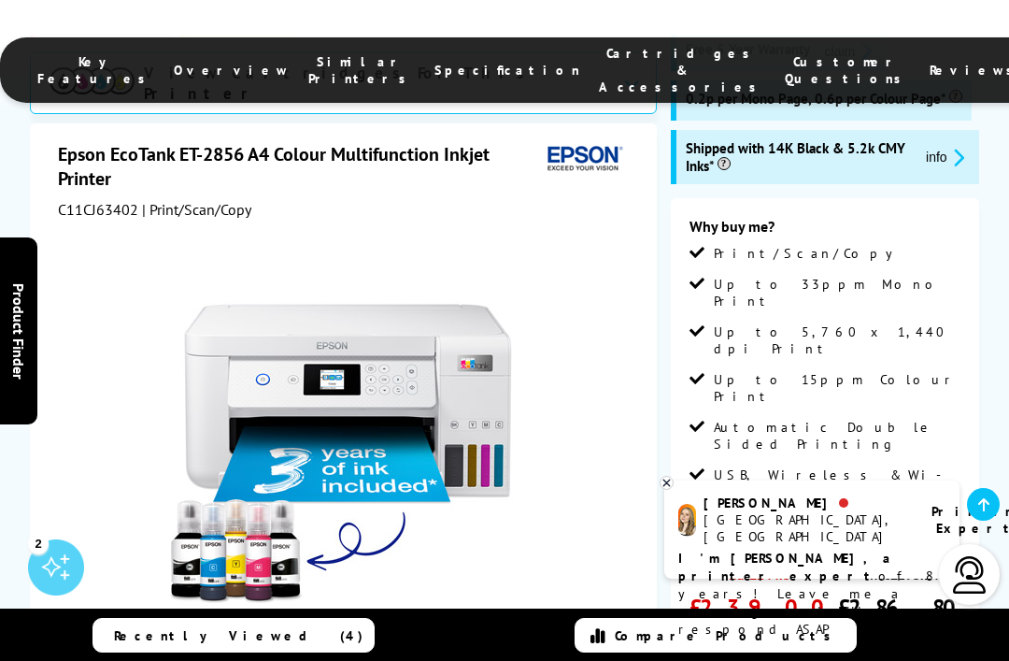
scroll to position [312, 0]
click at [977, 347] on div "Why buy me? Print/Scan/Copy Up to 33ppm Mono Print Up to 5,760 x 1,440 dpi Prin…" at bounding box center [825, 524] width 308 height 651
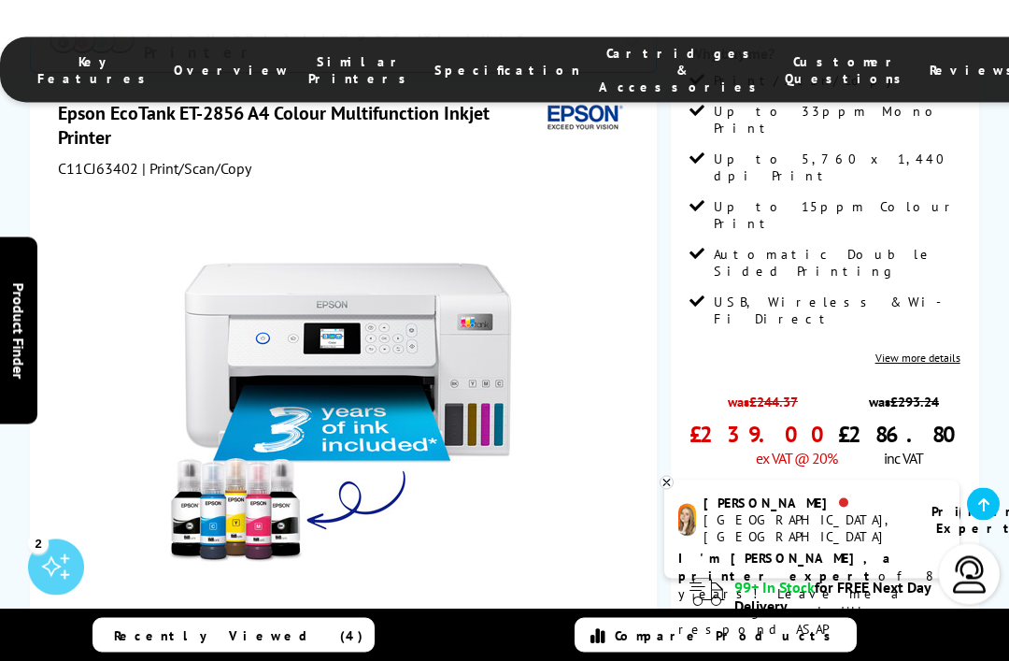
scroll to position [486, 0]
click at [149, 76] on li "Key Features" at bounding box center [96, 70] width 136 height 50
click at [155, 65] on span "Key Features" at bounding box center [96, 70] width 118 height 34
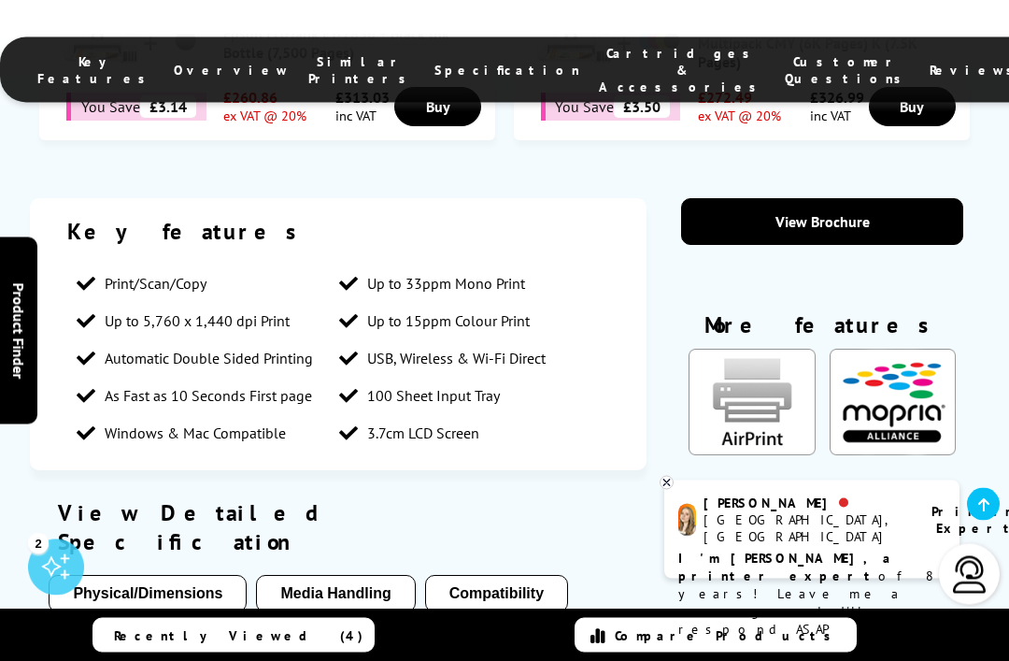
scroll to position [1517, 0]
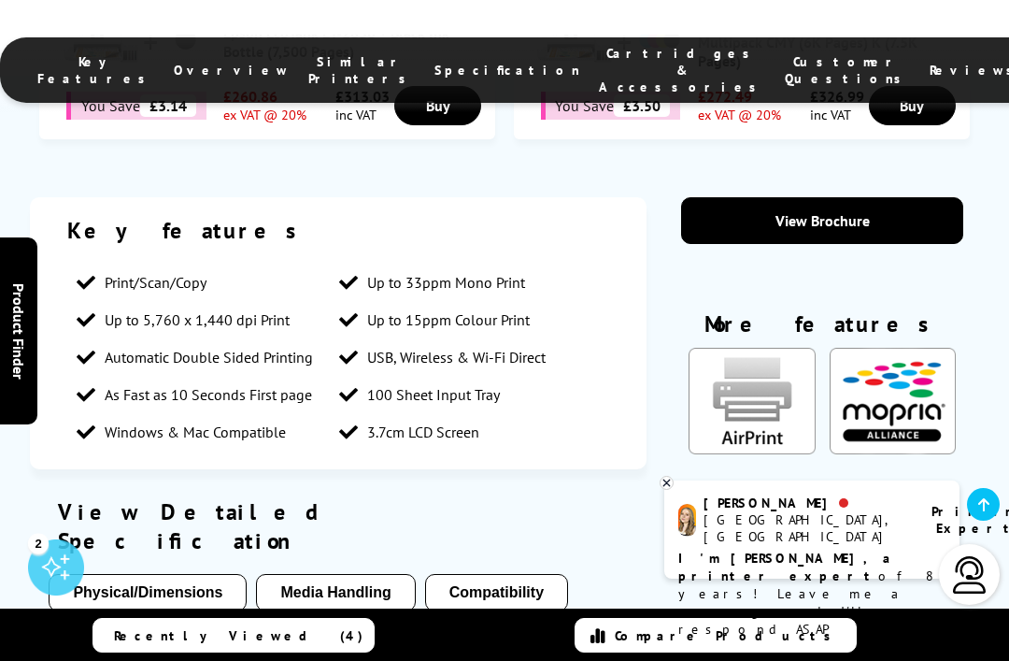
click at [332, 574] on button "Media Handling" at bounding box center [335, 592] width 159 height 37
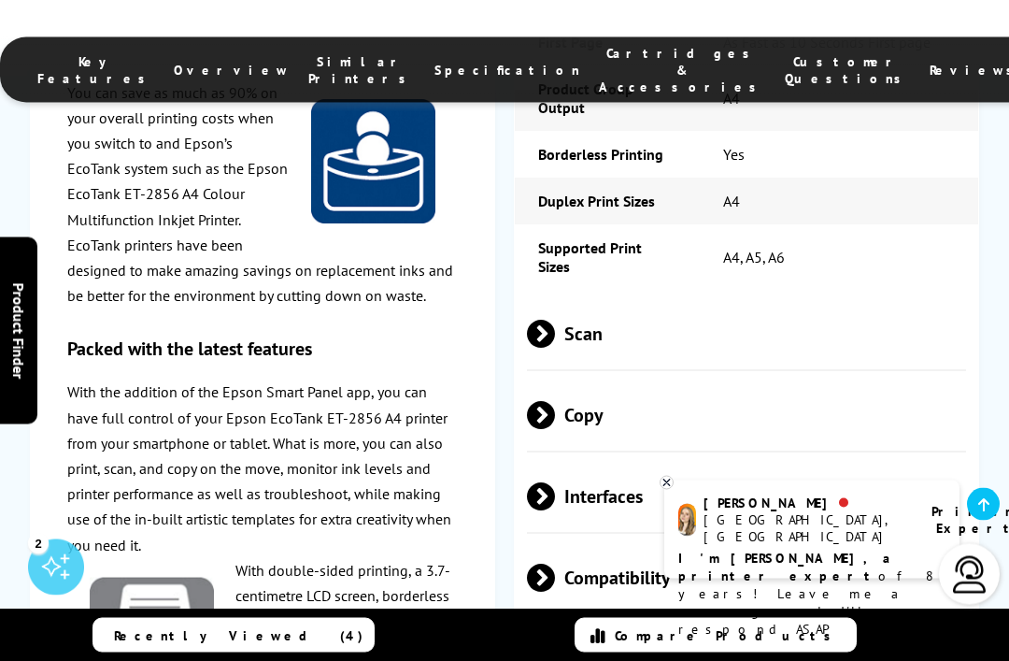
scroll to position [3366, 0]
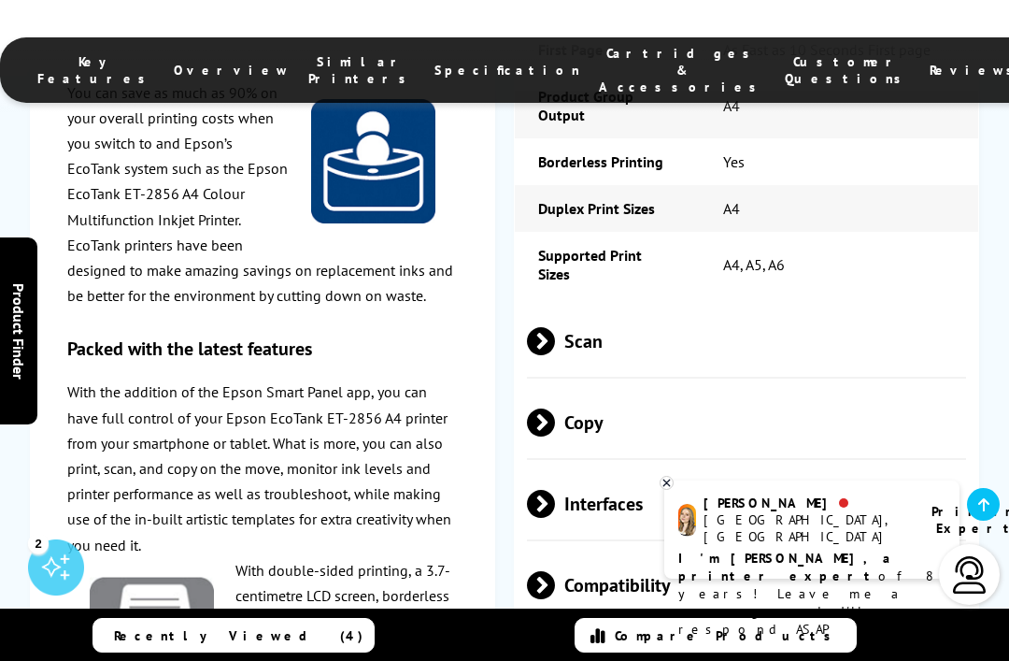
click at [650, 307] on span "Scan" at bounding box center [747, 342] width 440 height 70
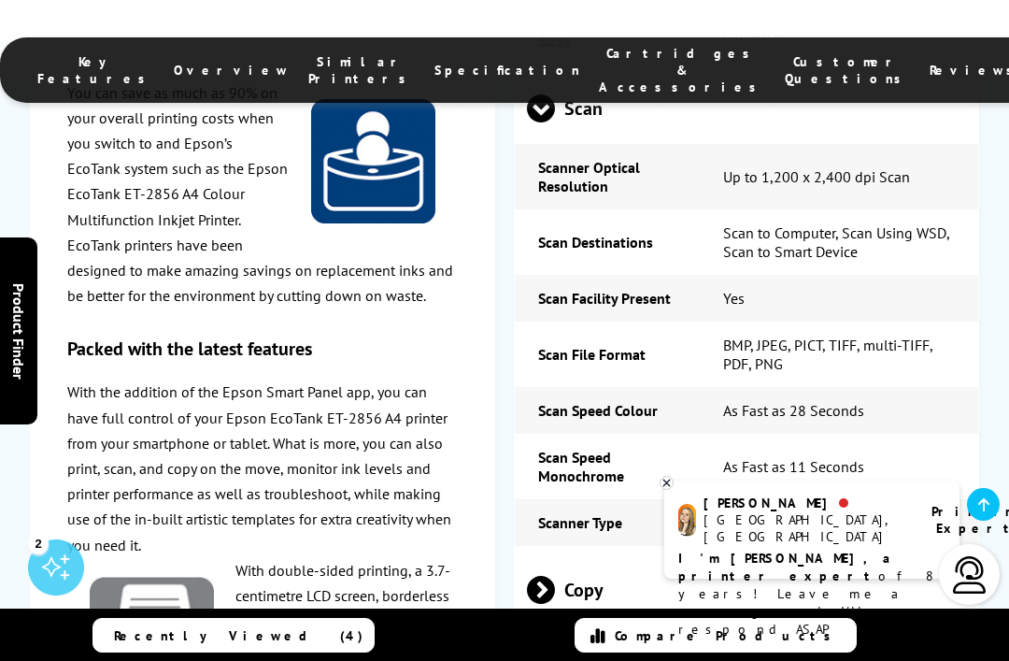
scroll to position [3608, 0]
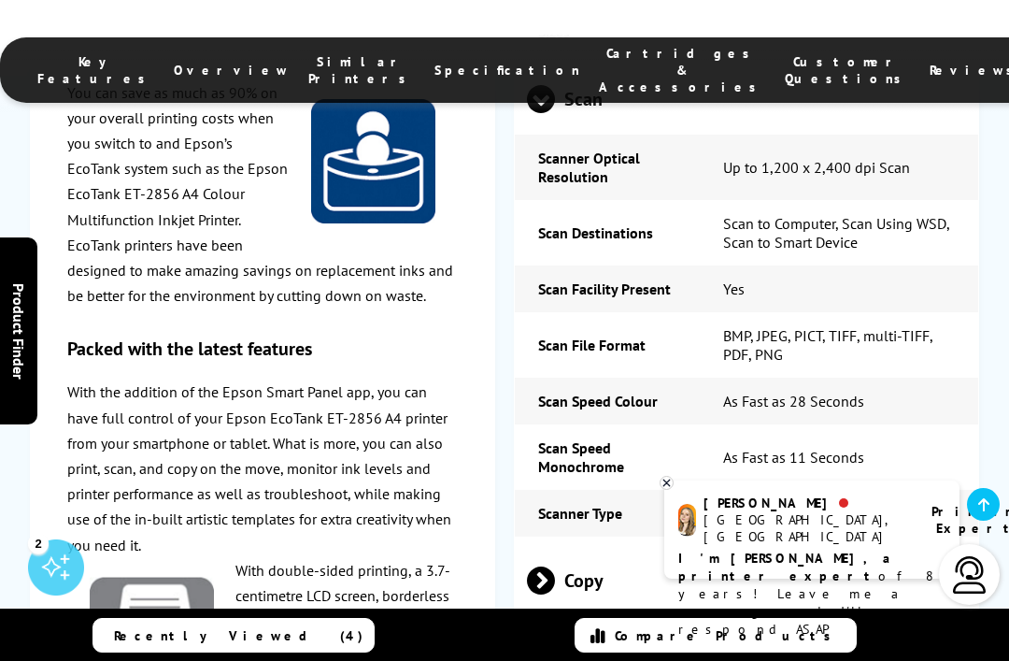
click at [577, 546] on span "Copy" at bounding box center [747, 581] width 440 height 70
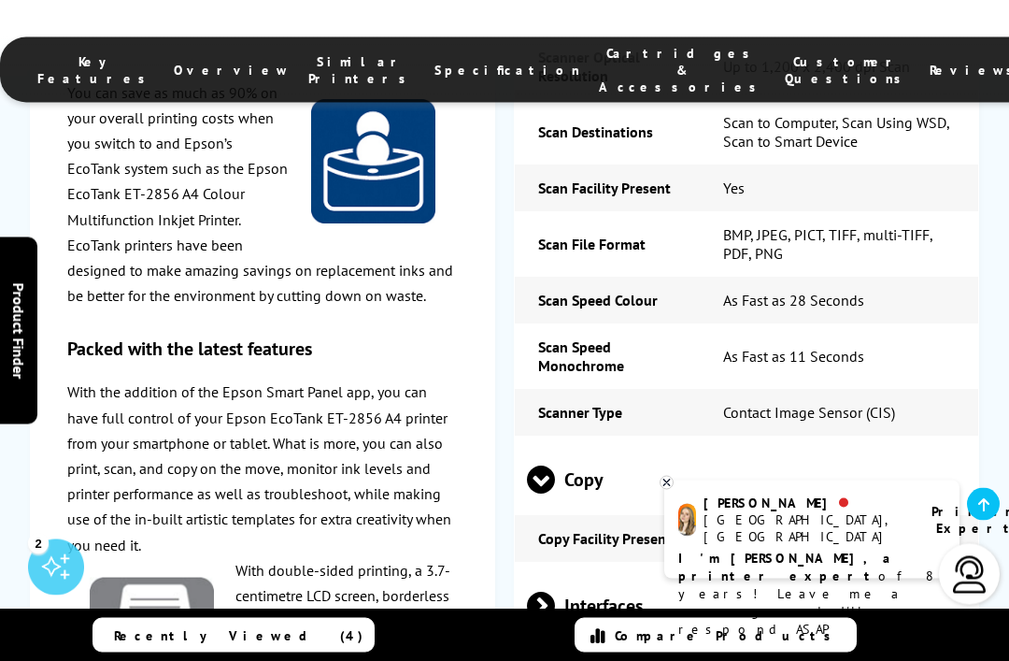
scroll to position [3735, 0]
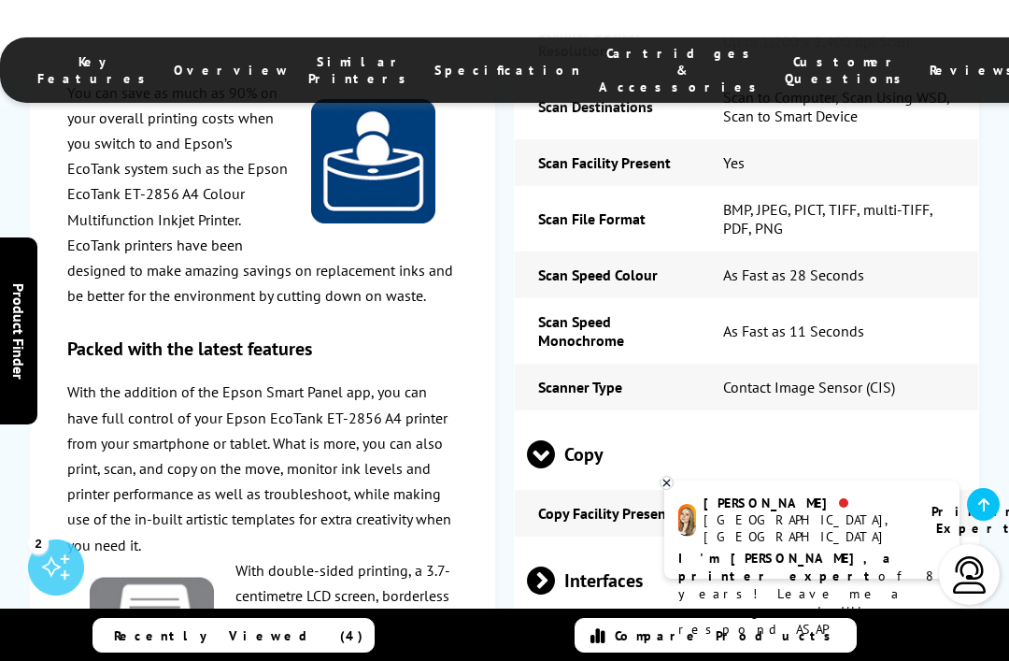
click at [608, 546] on span "Interfaces" at bounding box center [747, 581] width 440 height 70
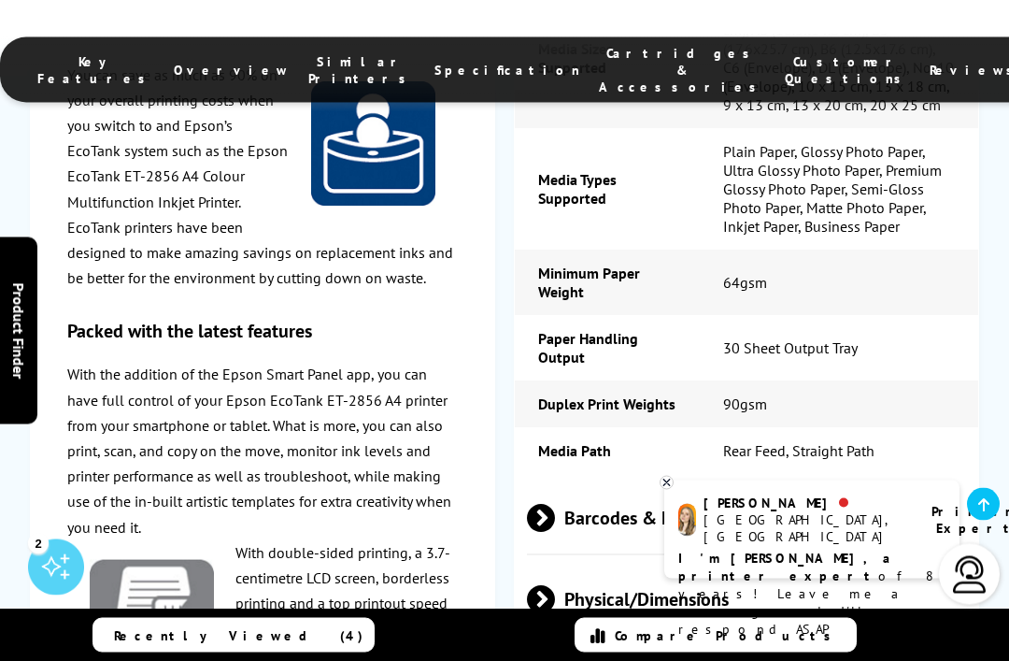
scroll to position [4992, 0]
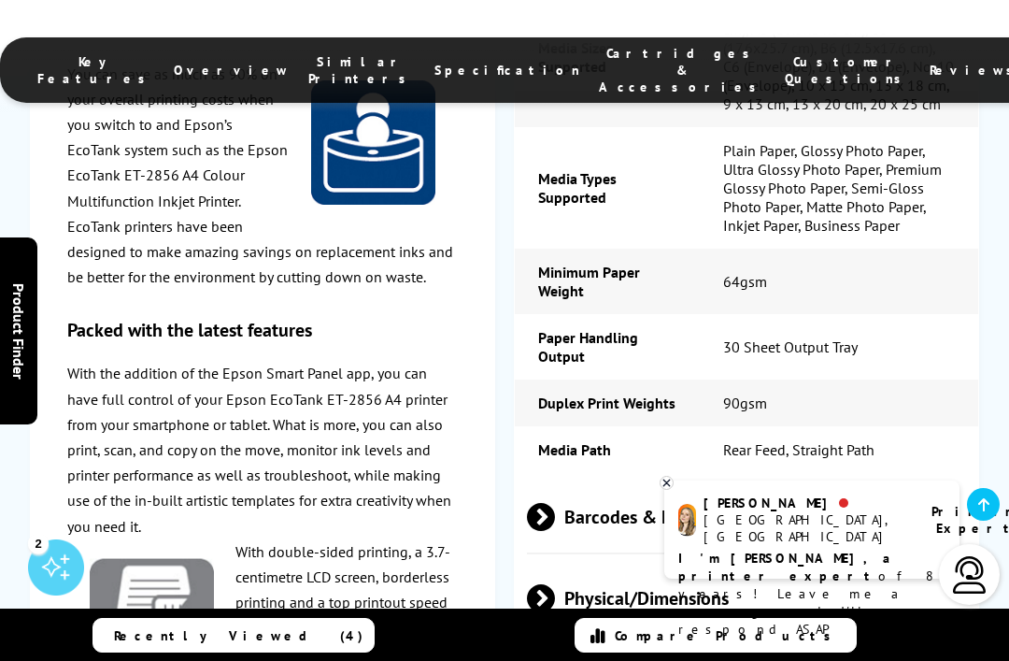
click at [641, 482] on span "Barcodes & Labels" at bounding box center [747, 517] width 440 height 70
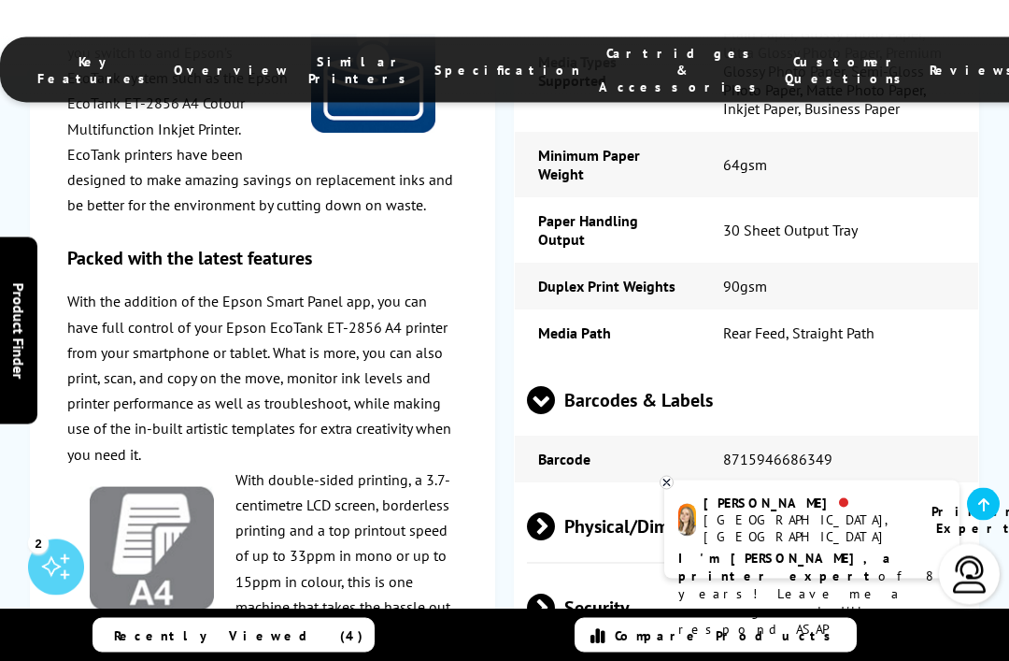
scroll to position [5131, 0]
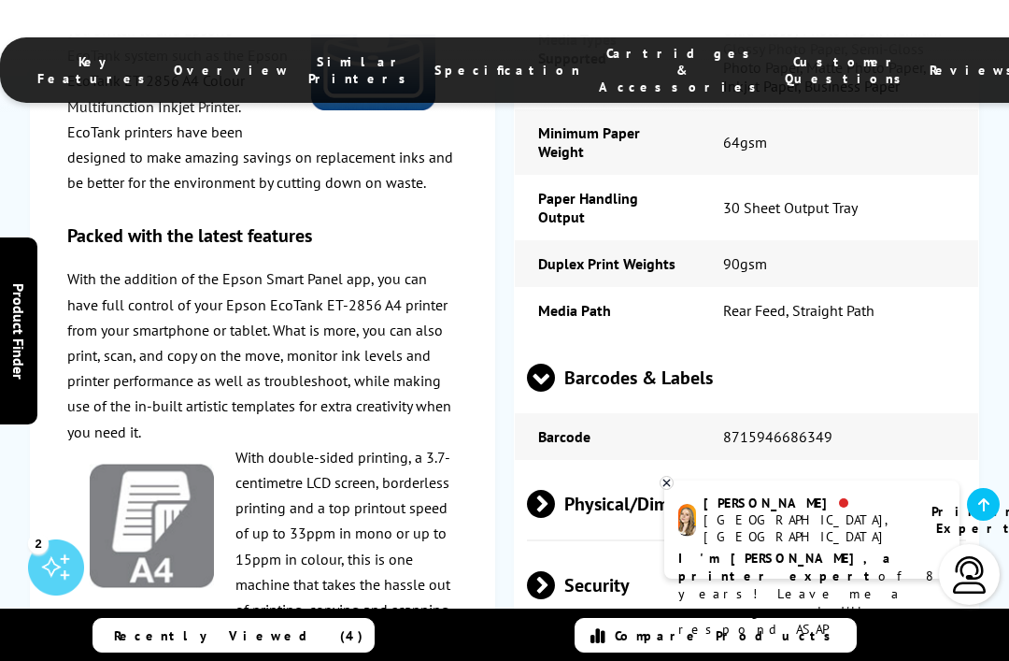
click at [668, 469] on span "Physical/Dimensions" at bounding box center [747, 504] width 440 height 70
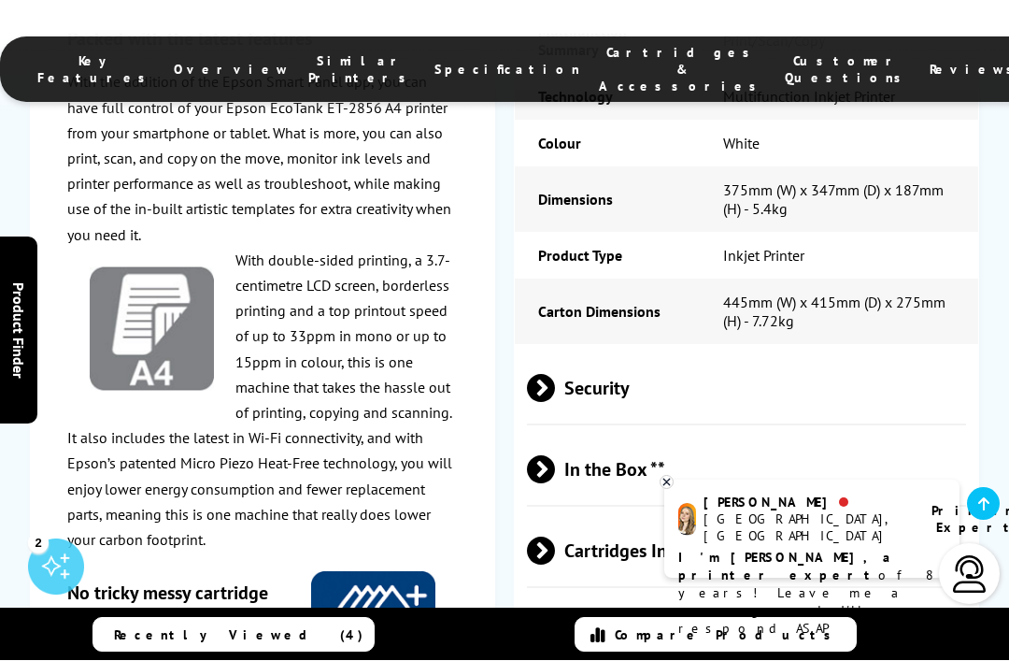
scroll to position [5728, 0]
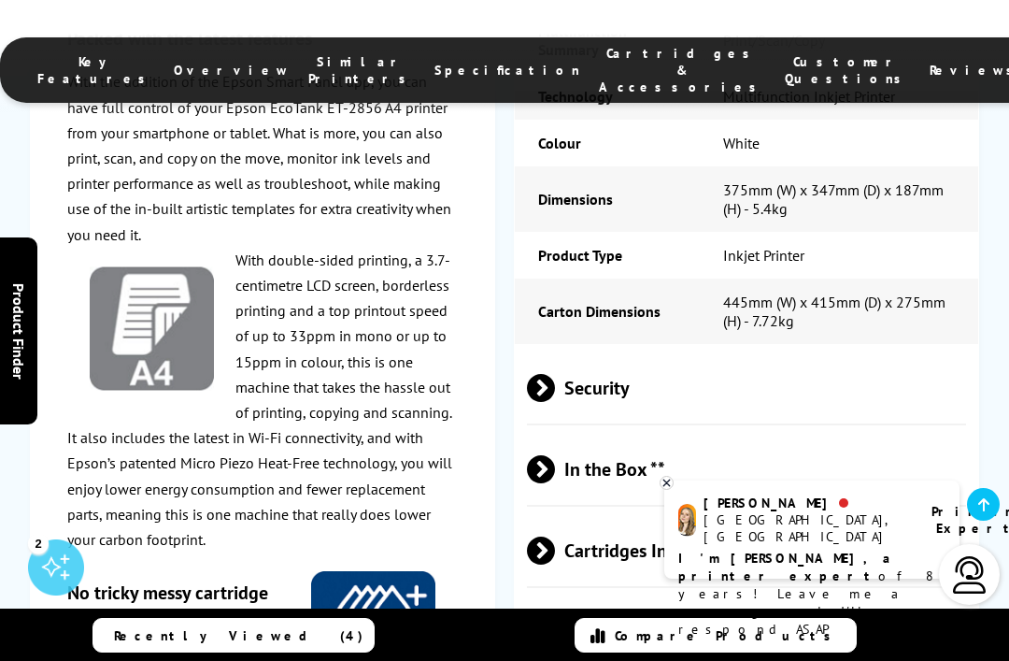
click at [743, 435] on span "In the Box **" at bounding box center [747, 470] width 440 height 70
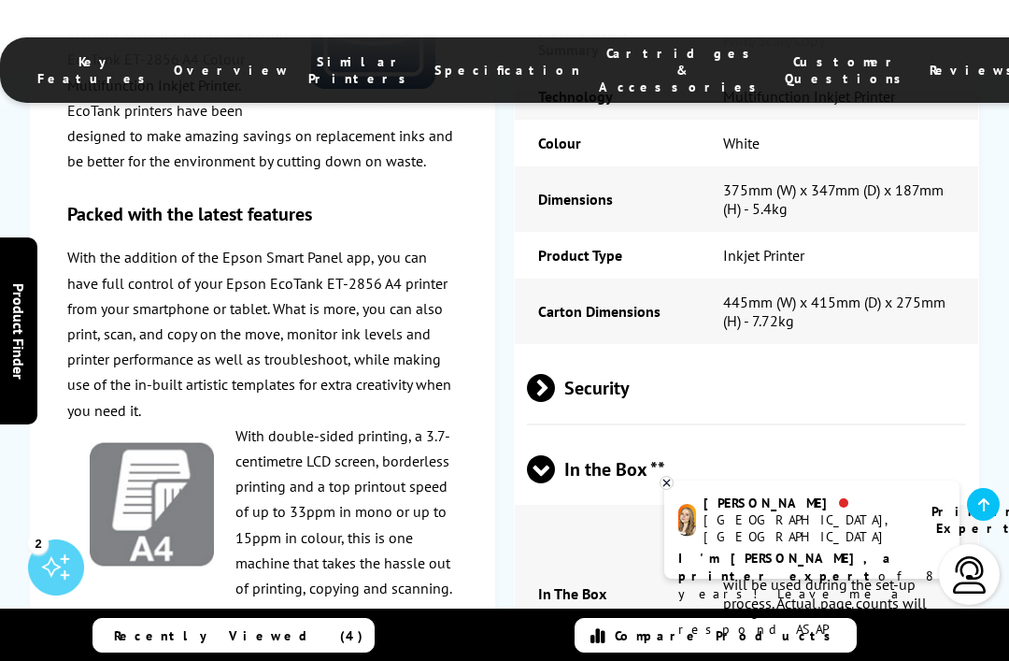
click at [597, 353] on span "Security" at bounding box center [747, 388] width 440 height 70
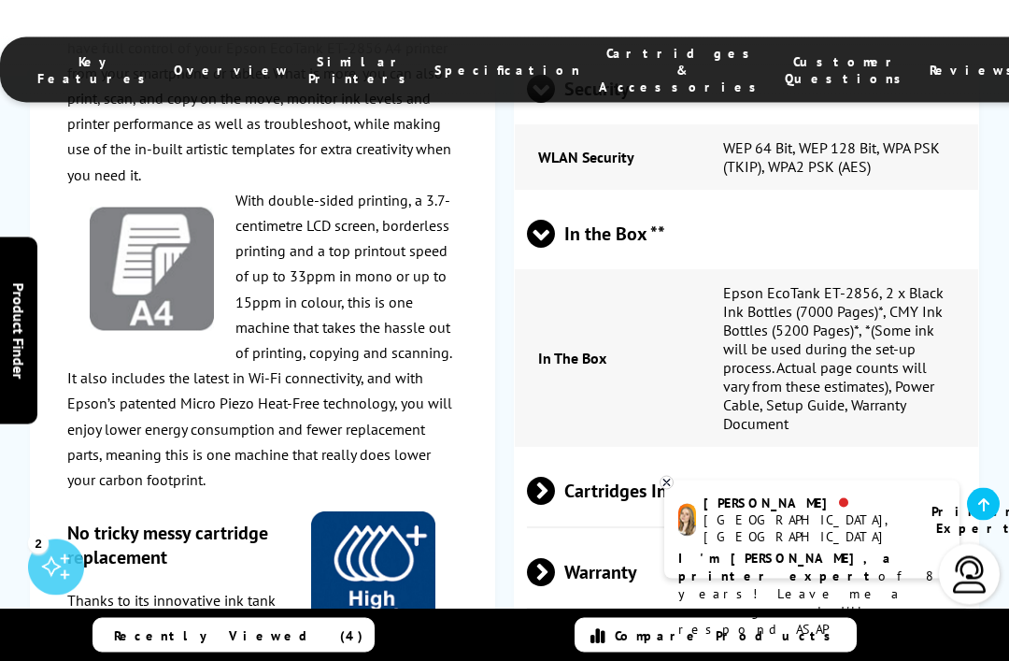
scroll to position [6036, 0]
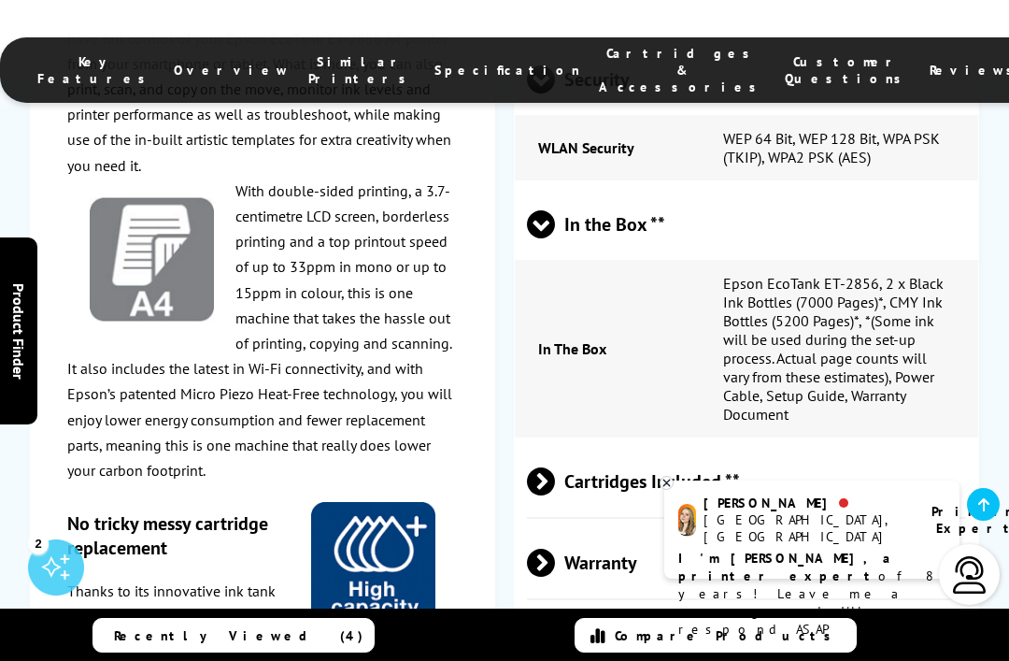
click at [817, 447] on span "Cartridges Included **" at bounding box center [747, 482] width 440 height 70
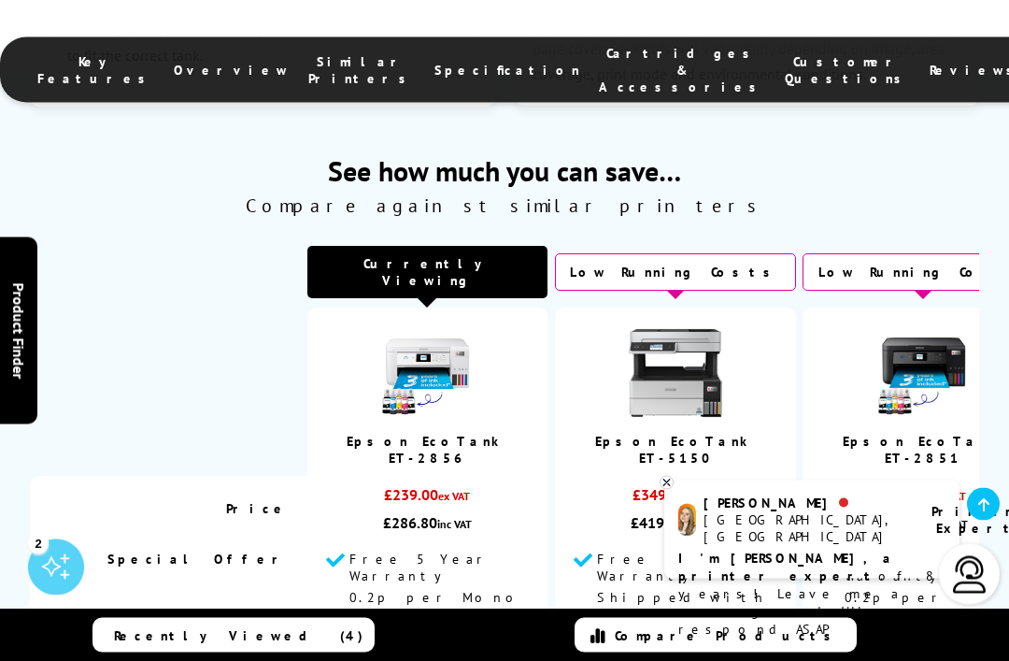
scroll to position [7158, 0]
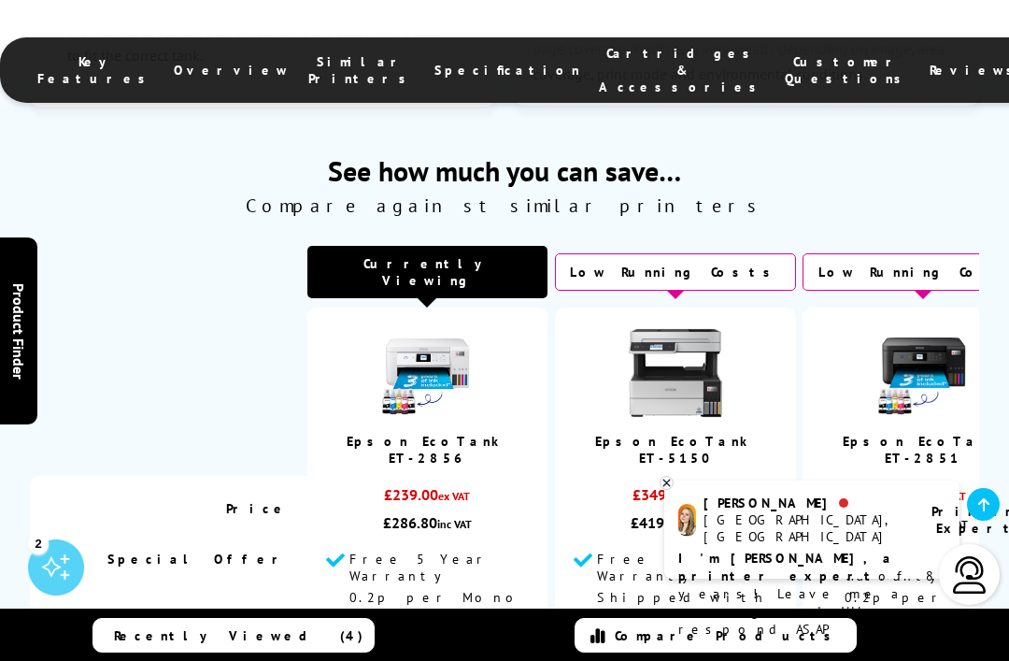
click at [809, 476] on td "£193.97 ex VAT £232.76 inc VAT" at bounding box center [923, 508] width 241 height 65
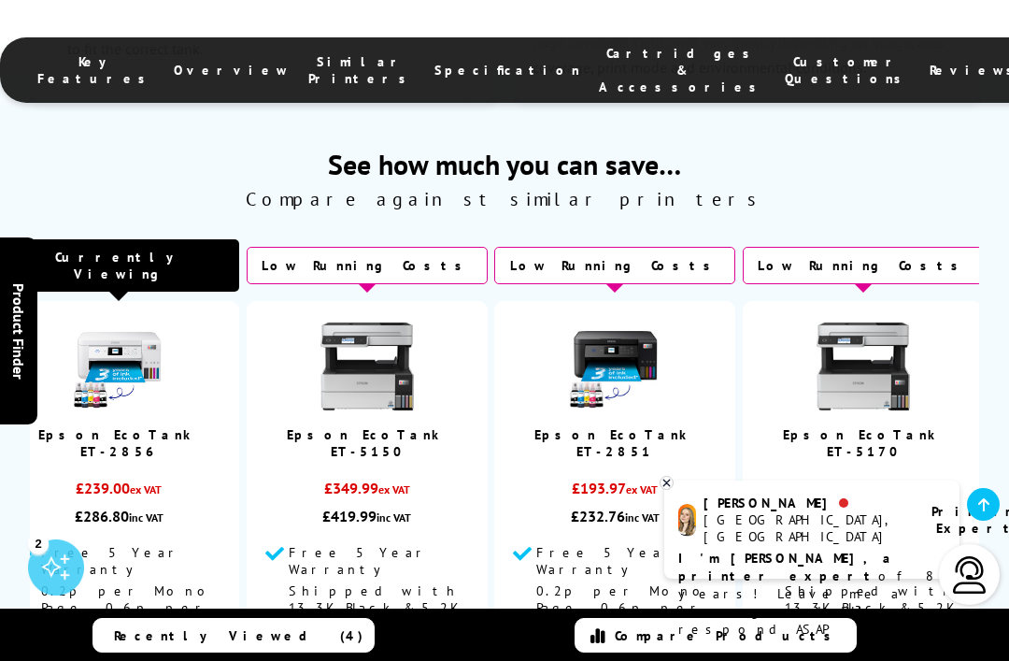
scroll to position [7163, 0]
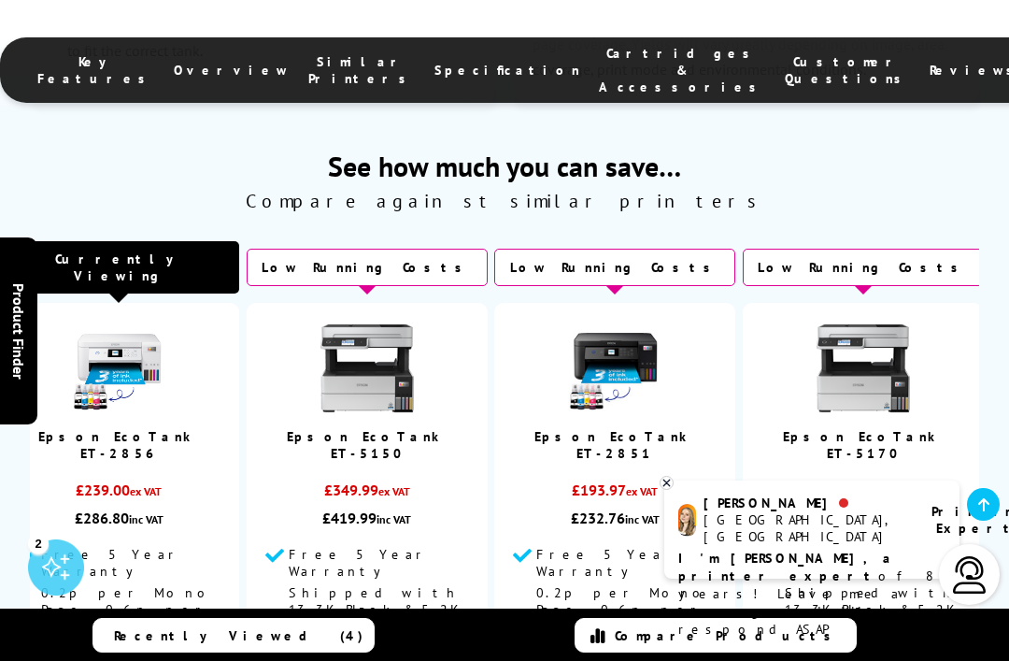
click at [916, 584] on li "Shipped with 13.3K Black & 5.2K CMY Inks*" at bounding box center [875, 609] width 180 height 50
click at [917, 536] on td "Free 5 Year Warranty Shipped with 13.3K Black & 5.2K CMY Inks*" at bounding box center [863, 619] width 241 height 167
click at [945, 536] on td "Free 5 Year Warranty Shipped with 13.3K Black & 5.2K CMY Inks*" at bounding box center [863, 619] width 241 height 167
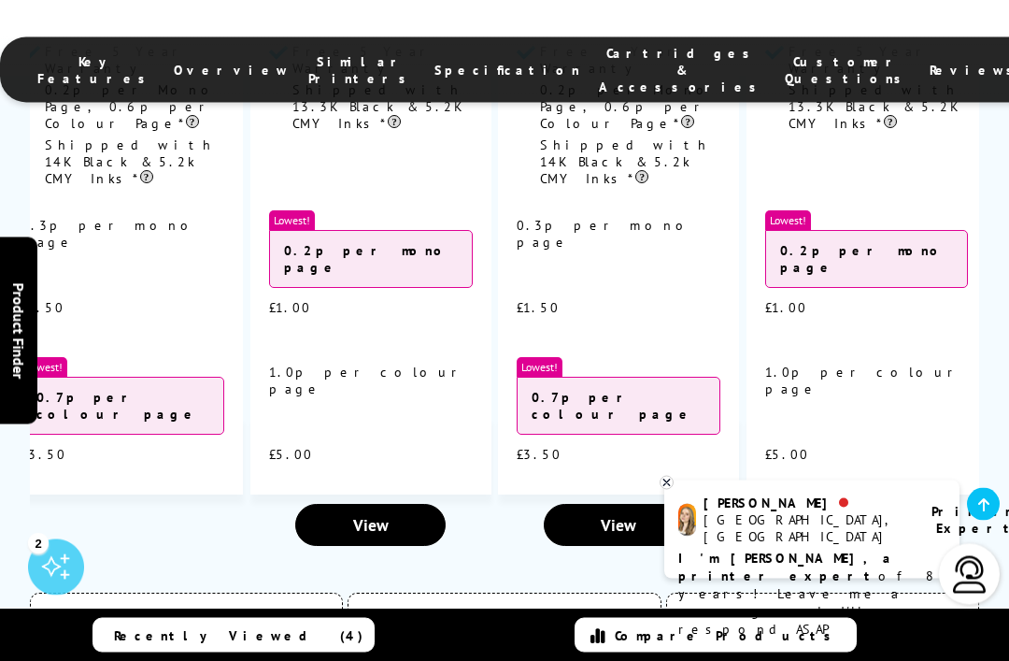
scroll to position [7664, 0]
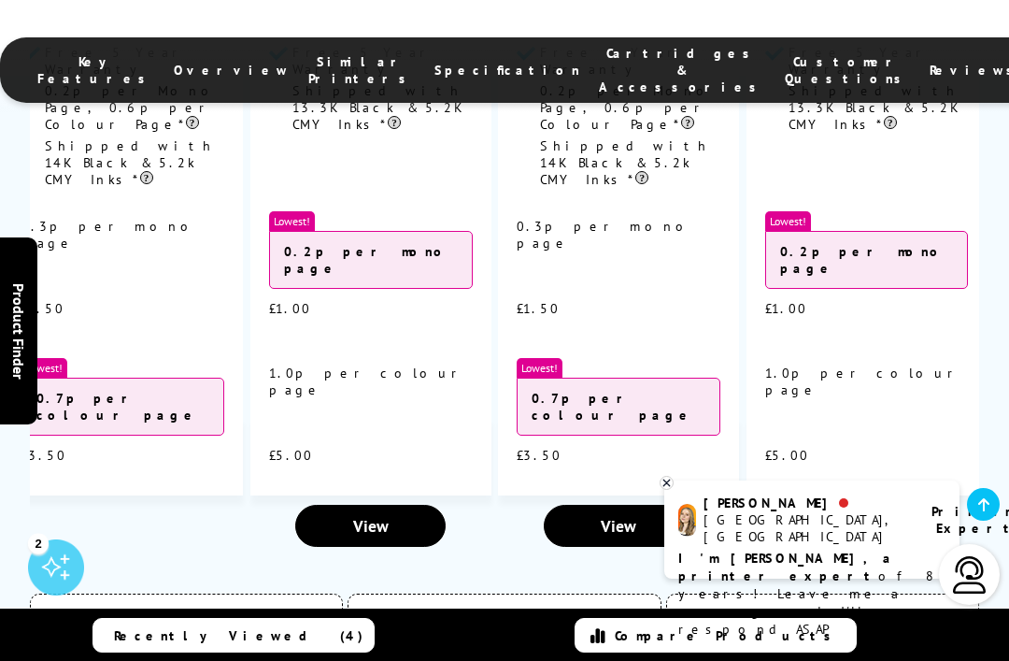
click at [875, 515] on span "View" at bounding box center [868, 525] width 36 height 21
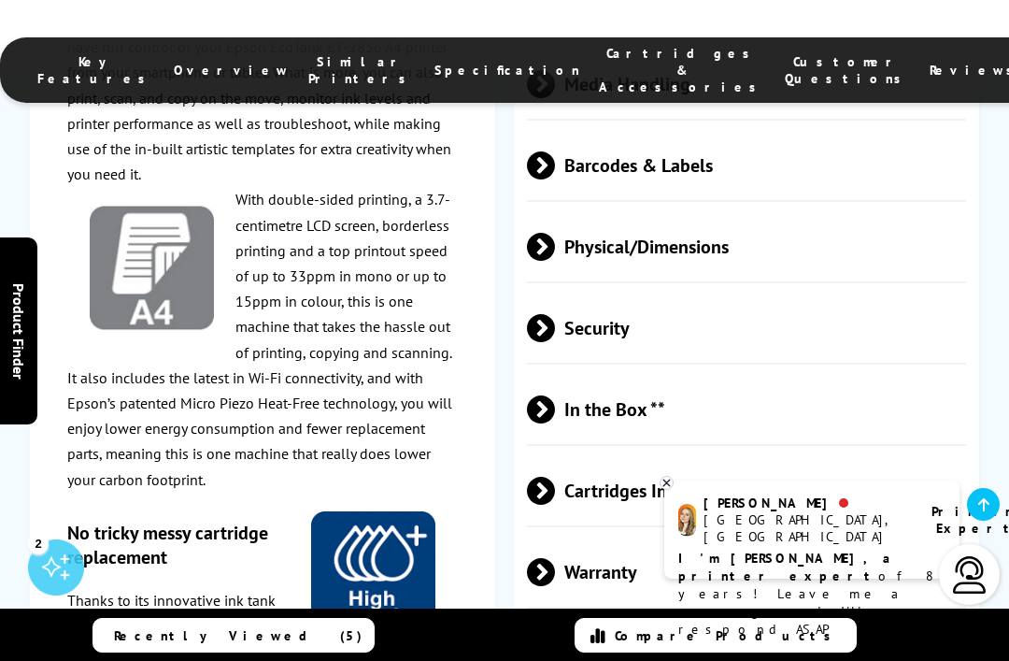
scroll to position [4096, 0]
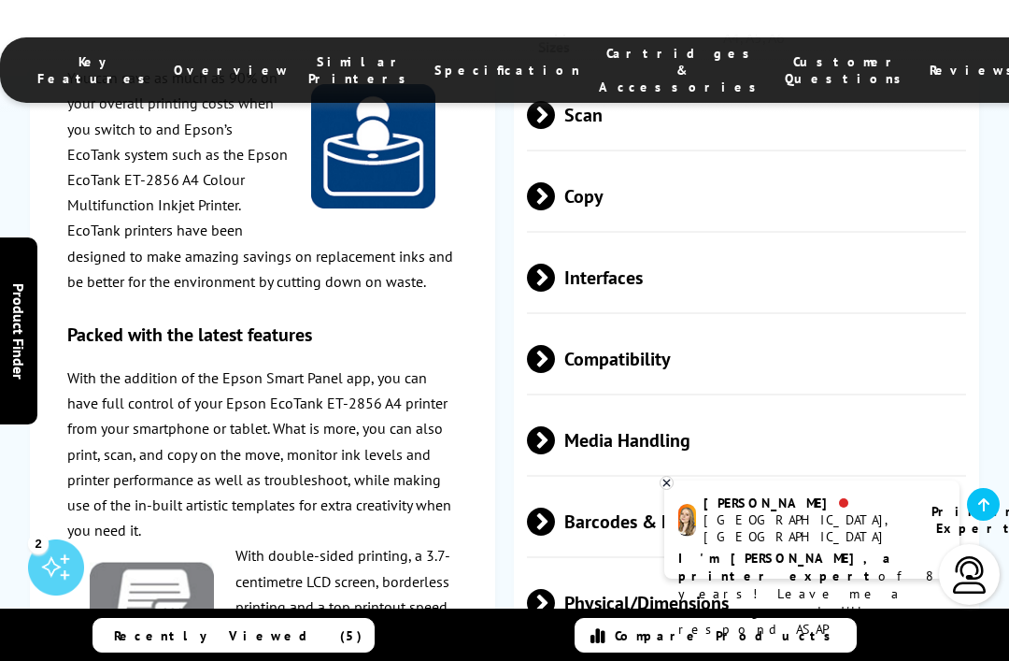
click at [155, 55] on span "Key Features" at bounding box center [96, 70] width 118 height 34
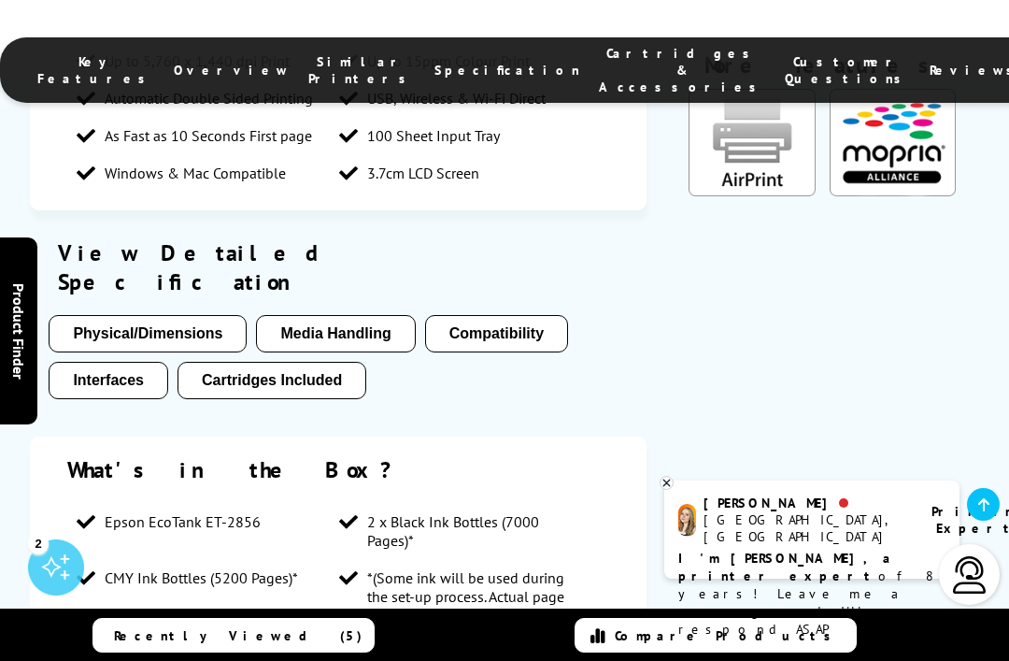
scroll to position [1487, 0]
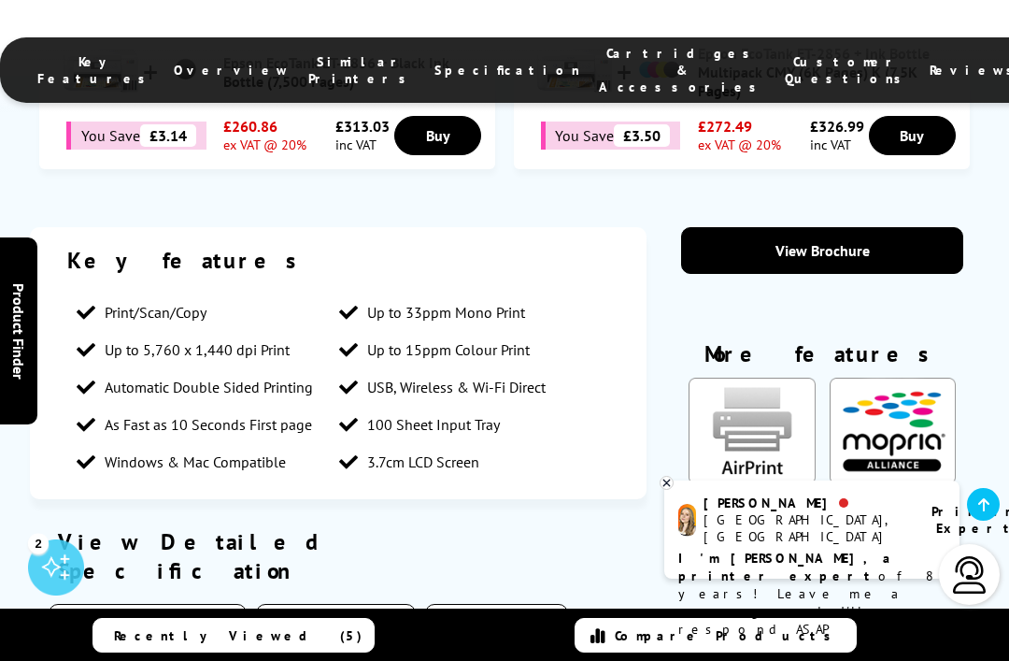
click at [231, 62] on span "Overview" at bounding box center [232, 70] width 116 height 17
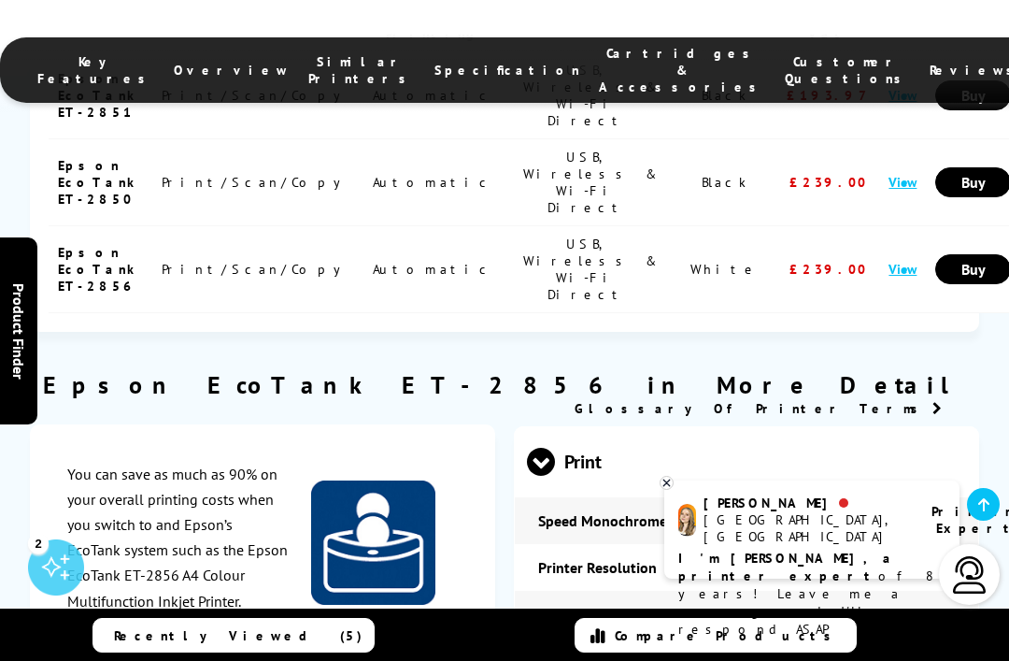
scroll to position [2647, 0]
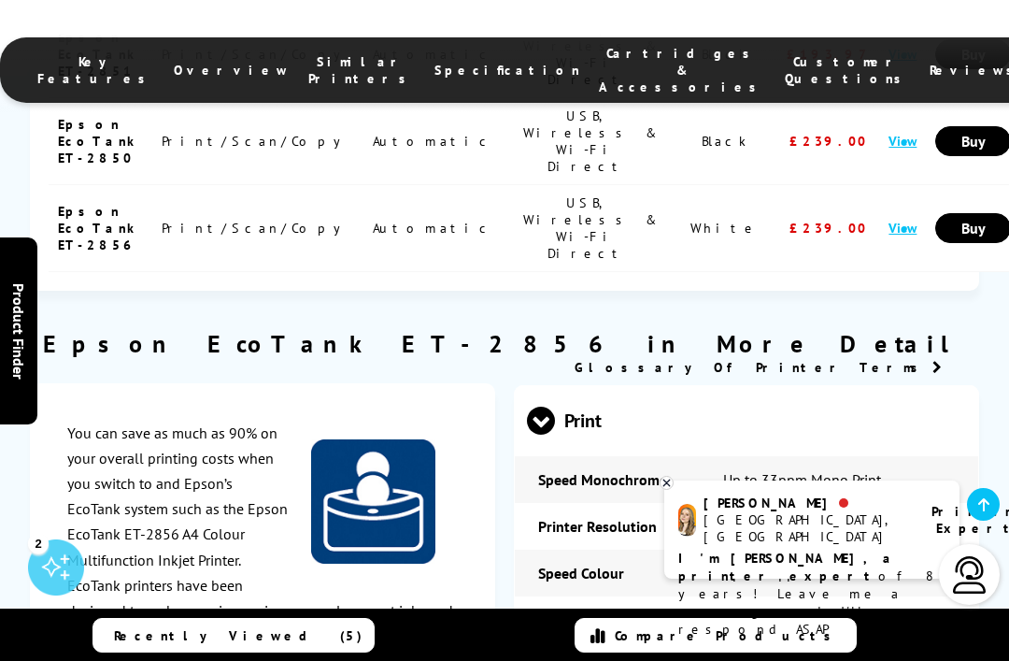
click at [435, 64] on span "Specification" at bounding box center [508, 70] width 146 height 17
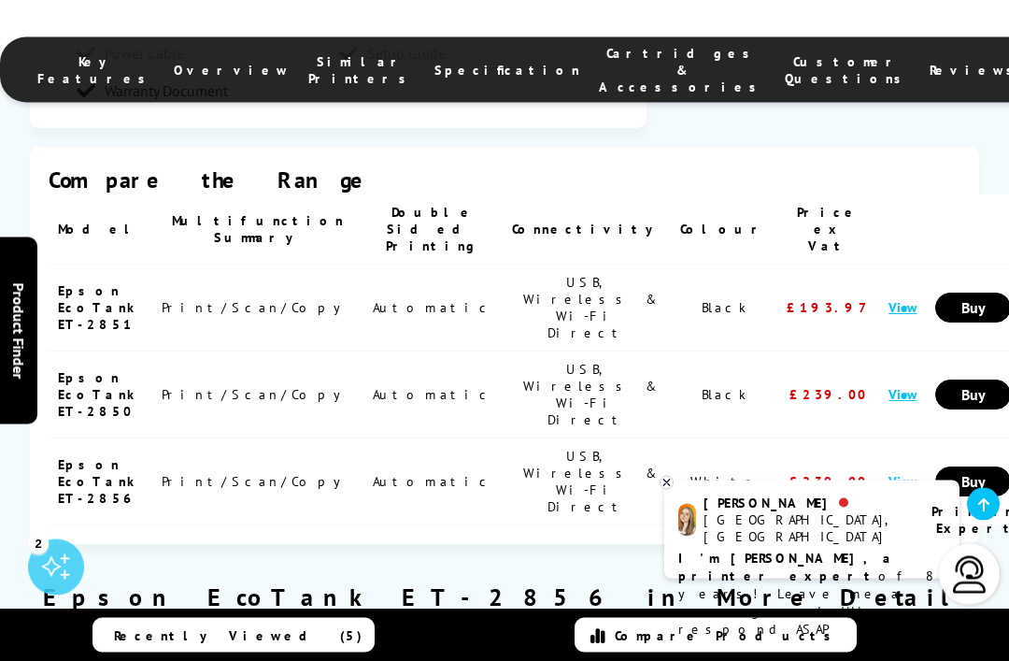
scroll to position [2378, 0]
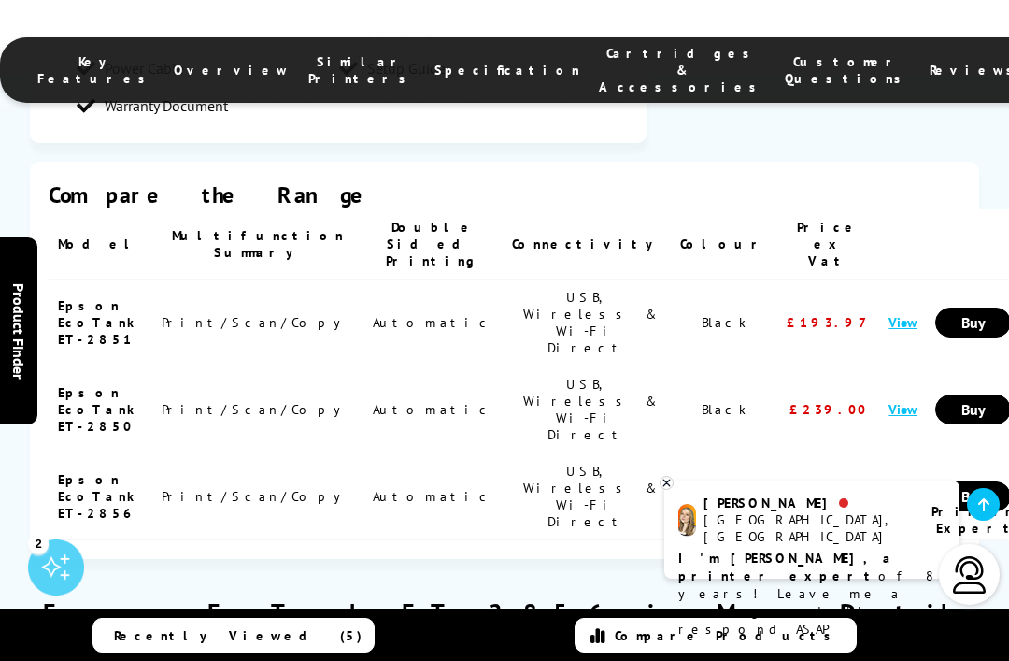
click at [930, 62] on span "Reviews" at bounding box center [976, 70] width 93 height 17
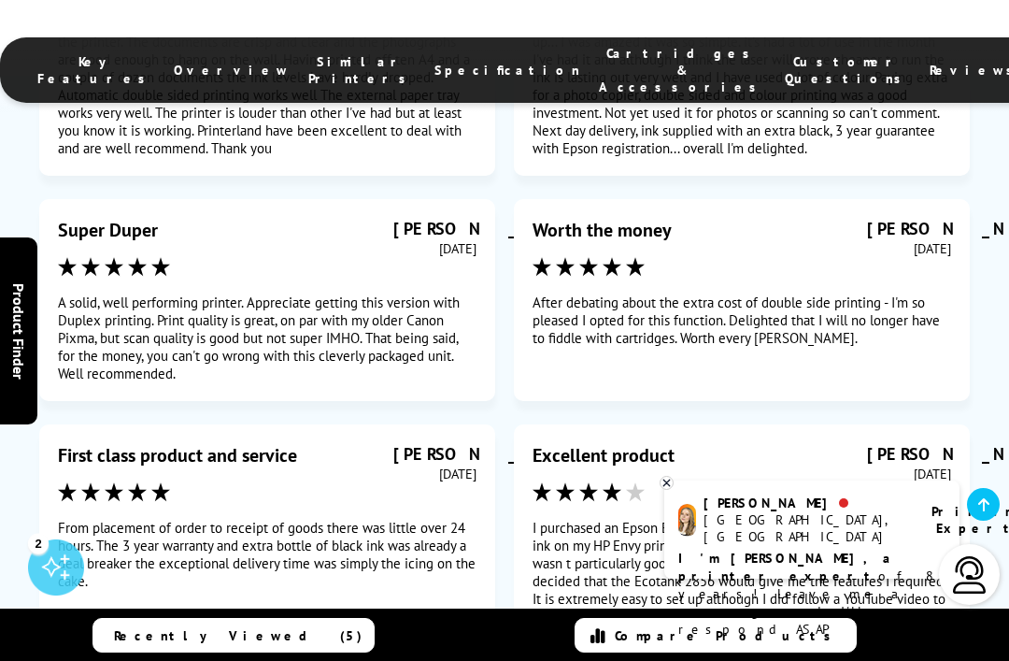
scroll to position [12670, 0]
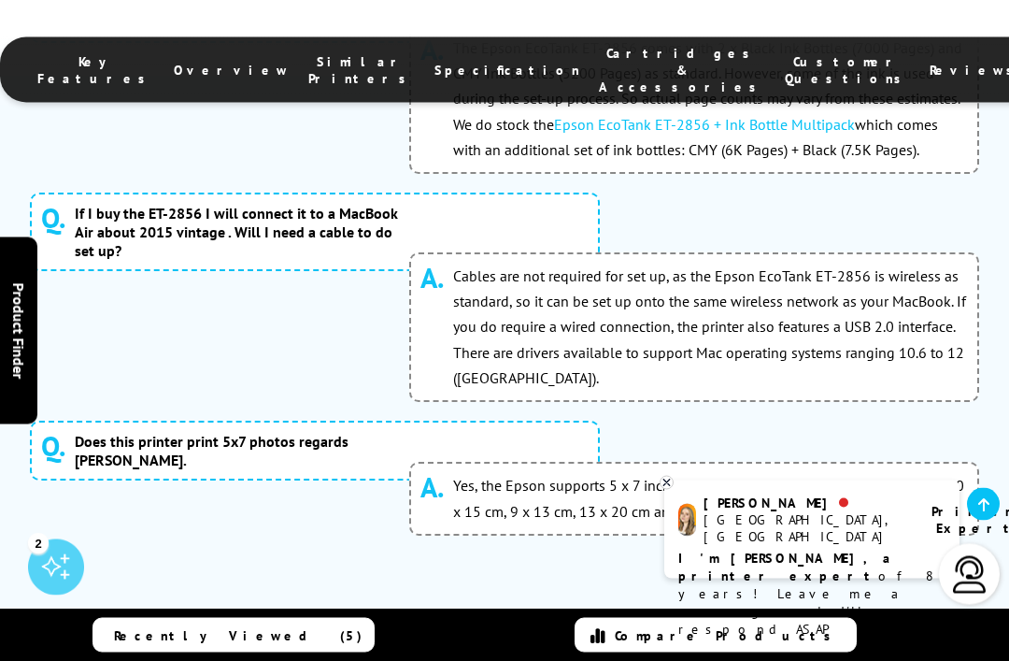
scroll to position [11629, 0]
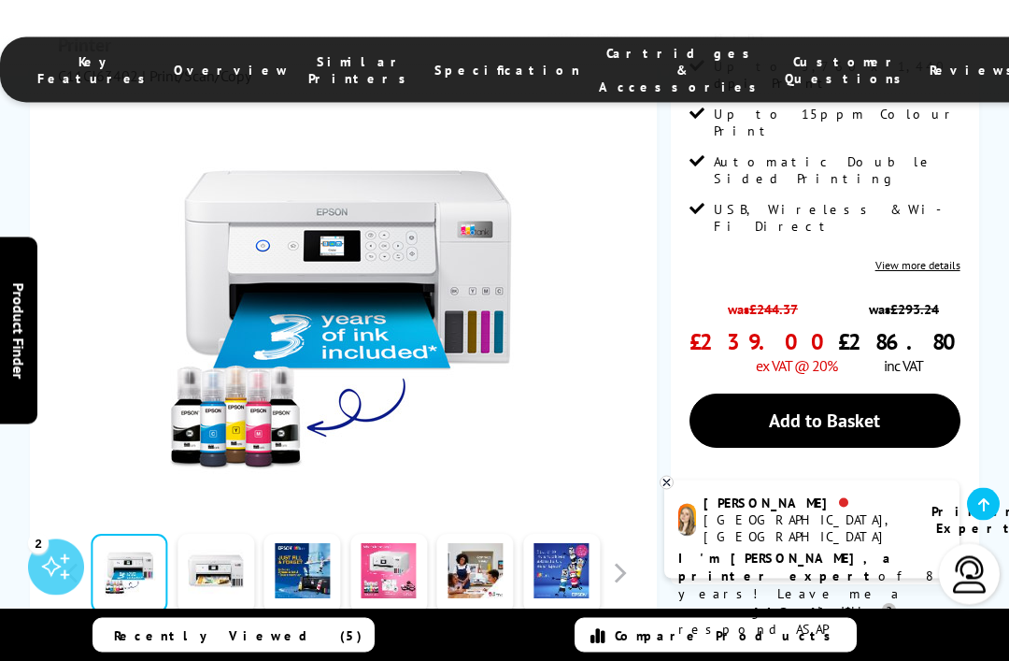
scroll to position [591, 0]
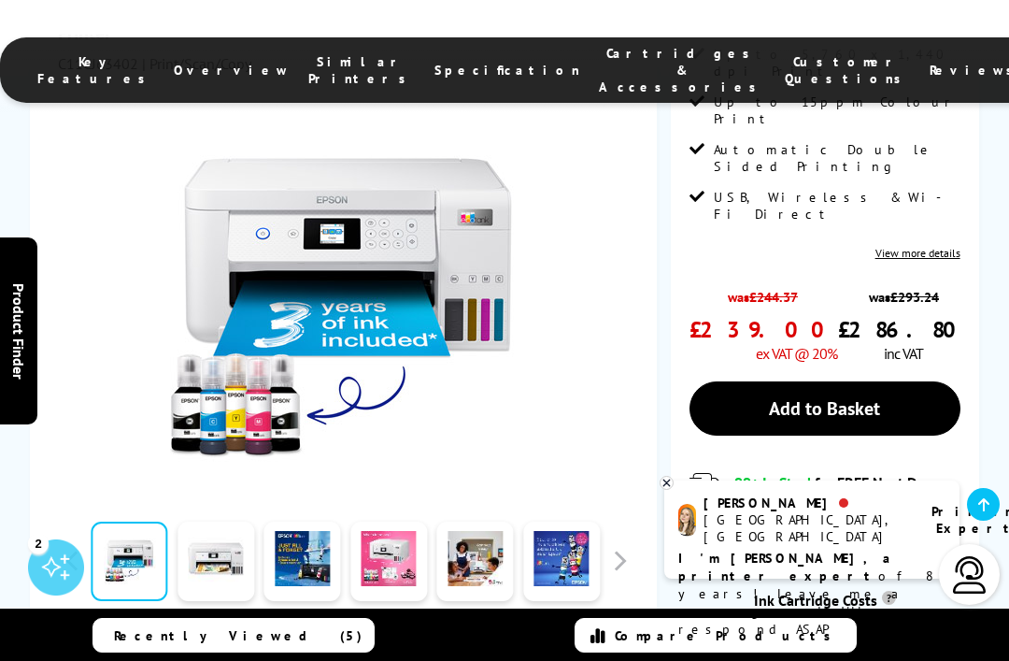
click at [323, 632] on span "Watch video" at bounding box center [360, 641] width 78 height 19
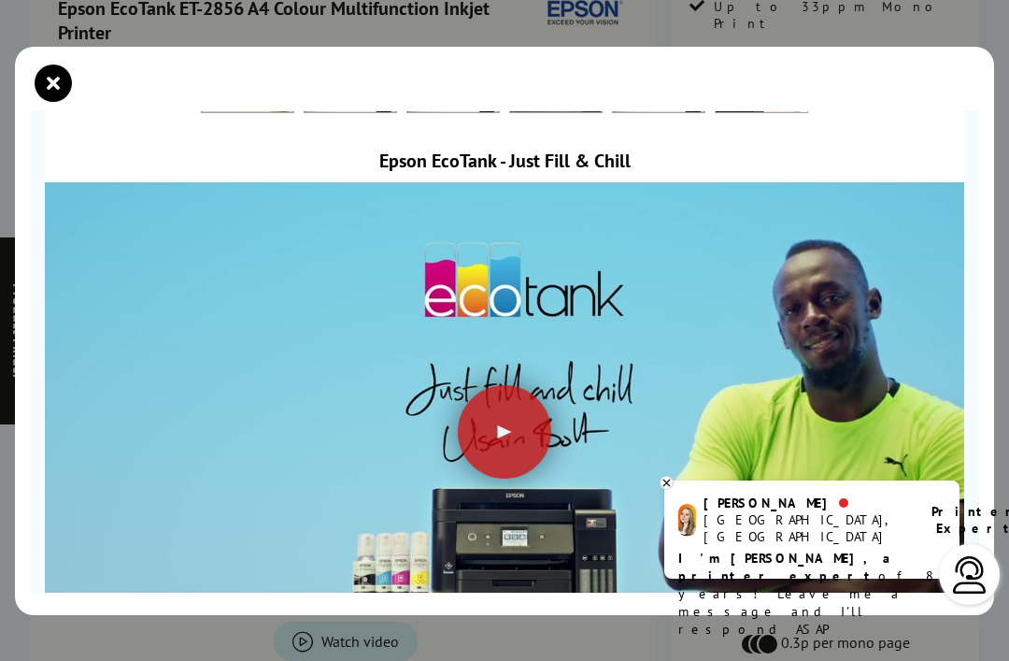
scroll to position [59, 0]
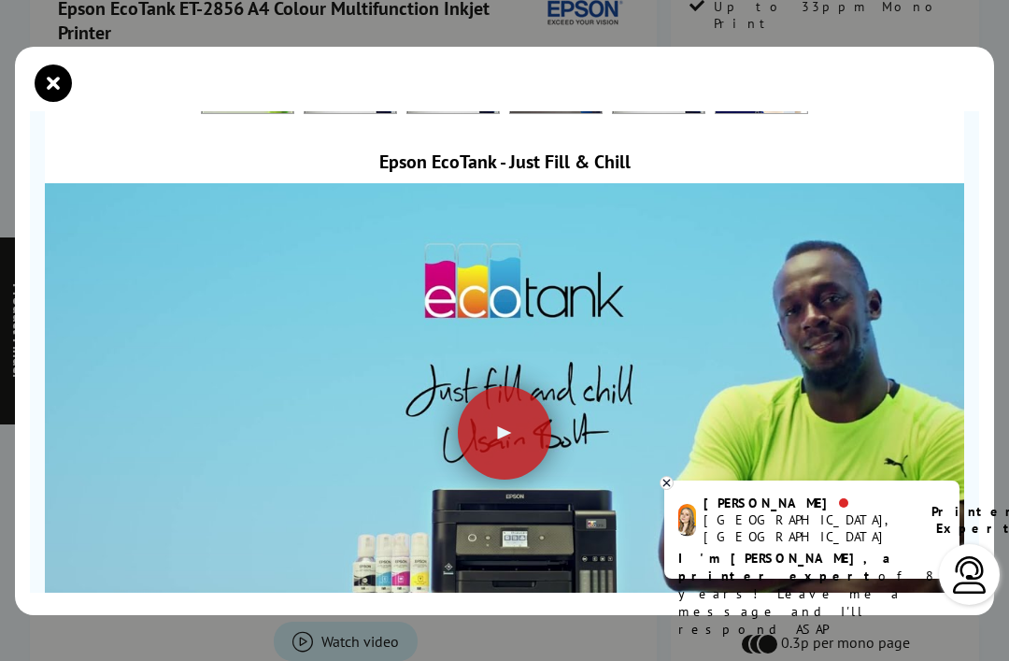
click at [526, 429] on div at bounding box center [504, 432] width 93 height 93
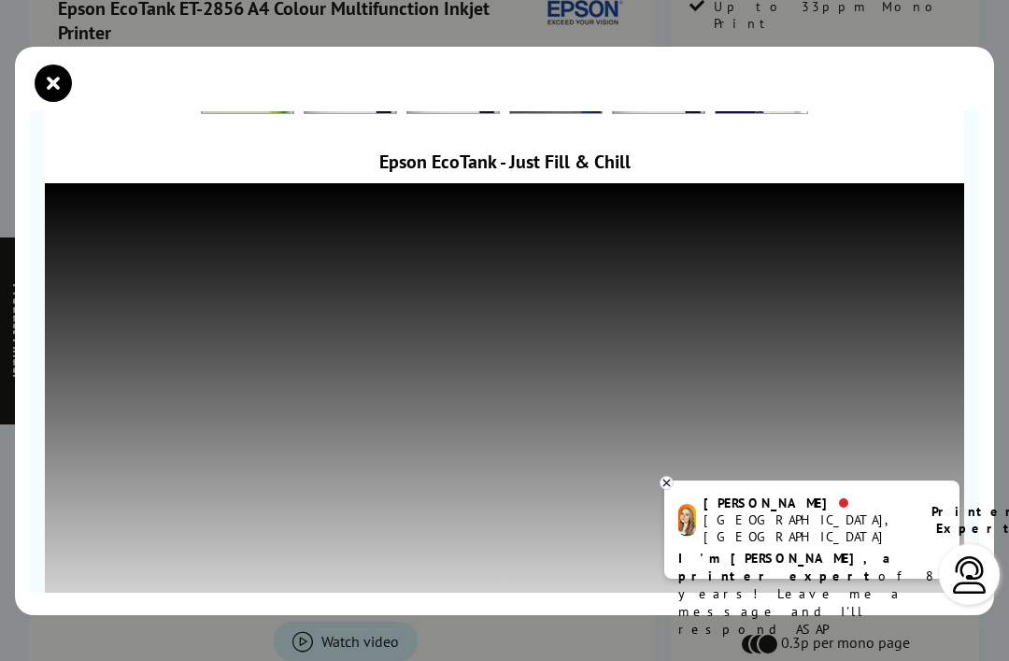
click at [673, 490] on div at bounding box center [667, 483] width 14 height 14
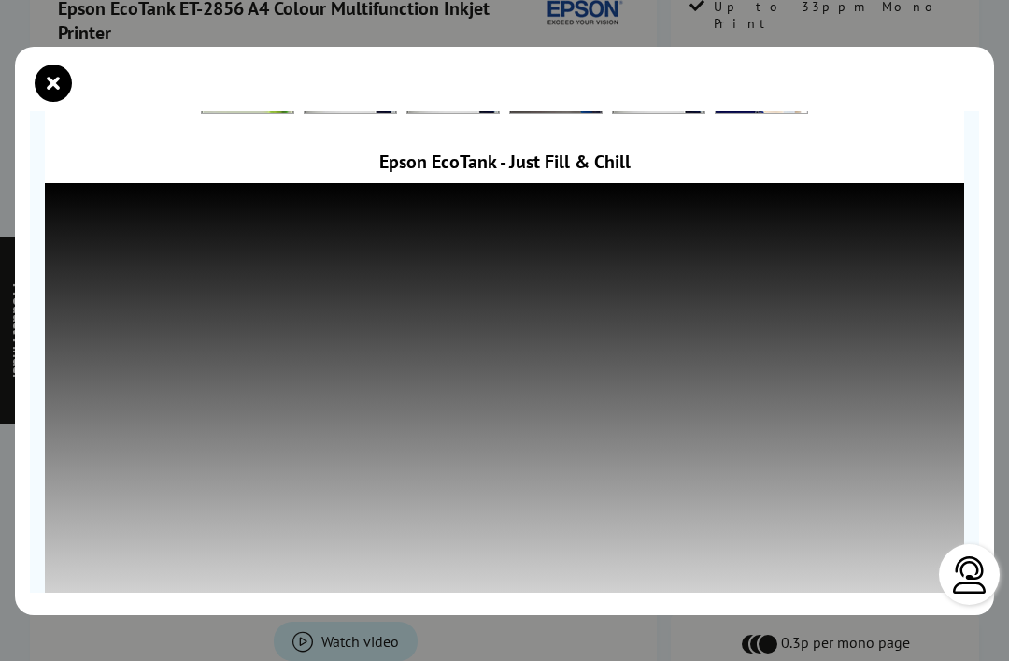
click at [972, 435] on section at bounding box center [505, 351] width 950 height 481
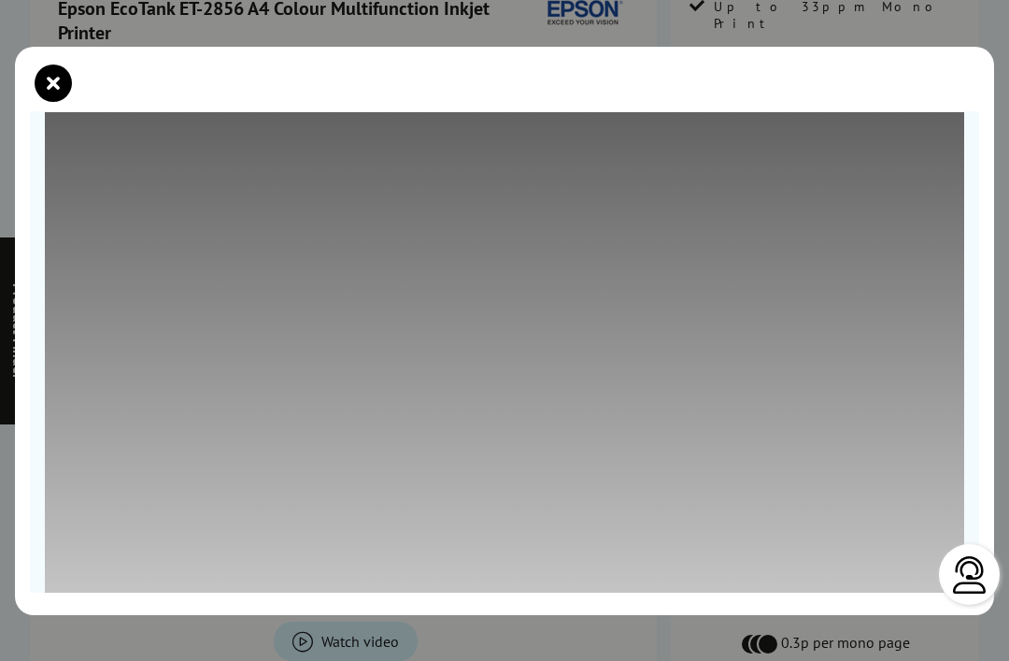
scroll to position [130, 0]
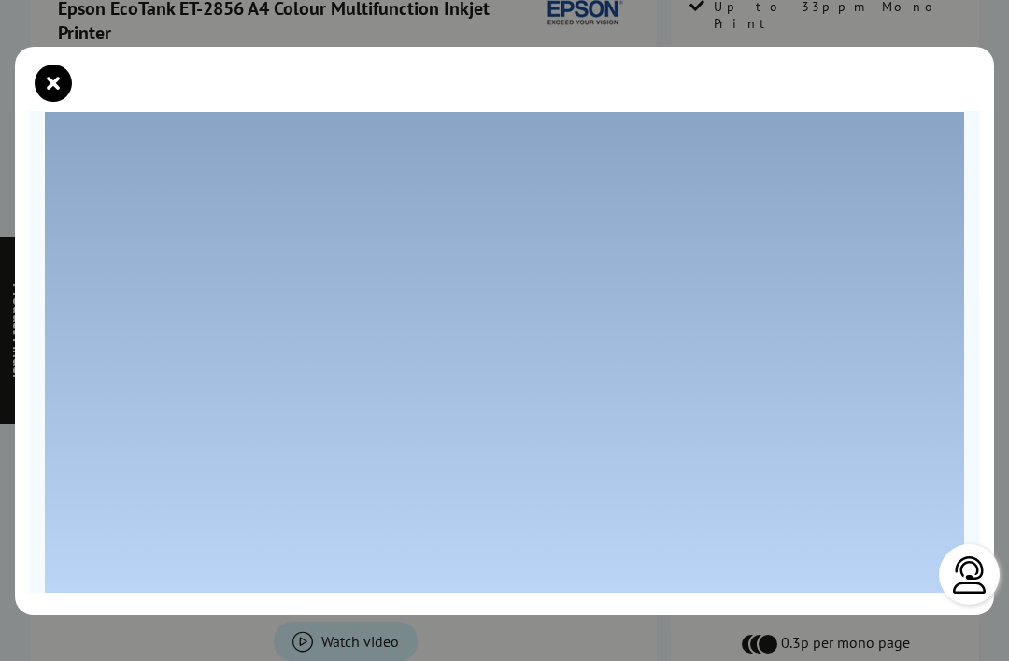
click at [61, 85] on icon "close modal" at bounding box center [53, 82] width 37 height 37
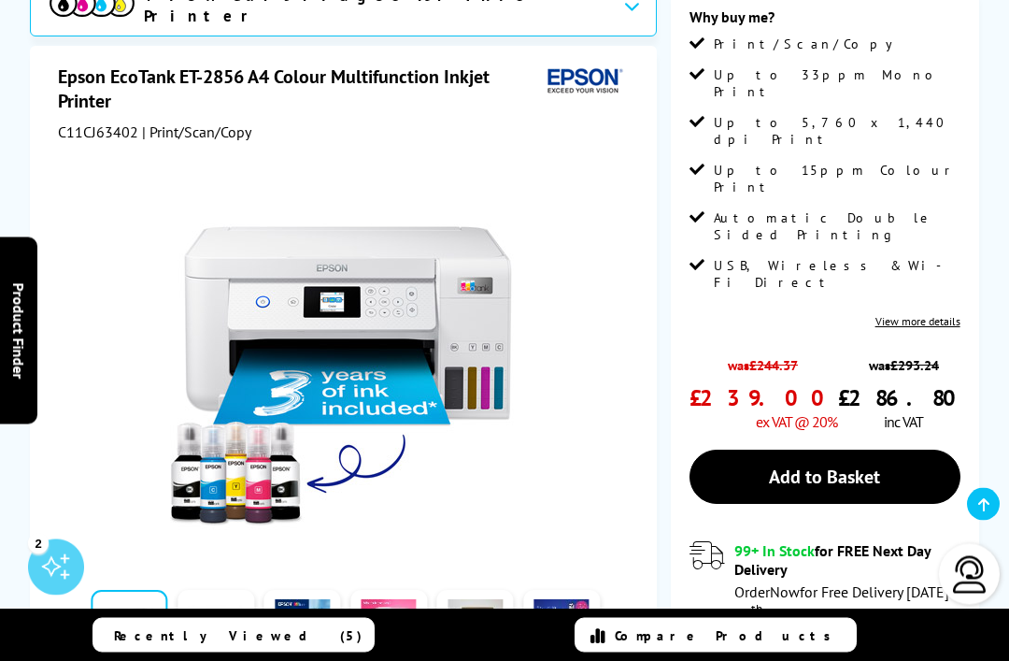
scroll to position [520, 0]
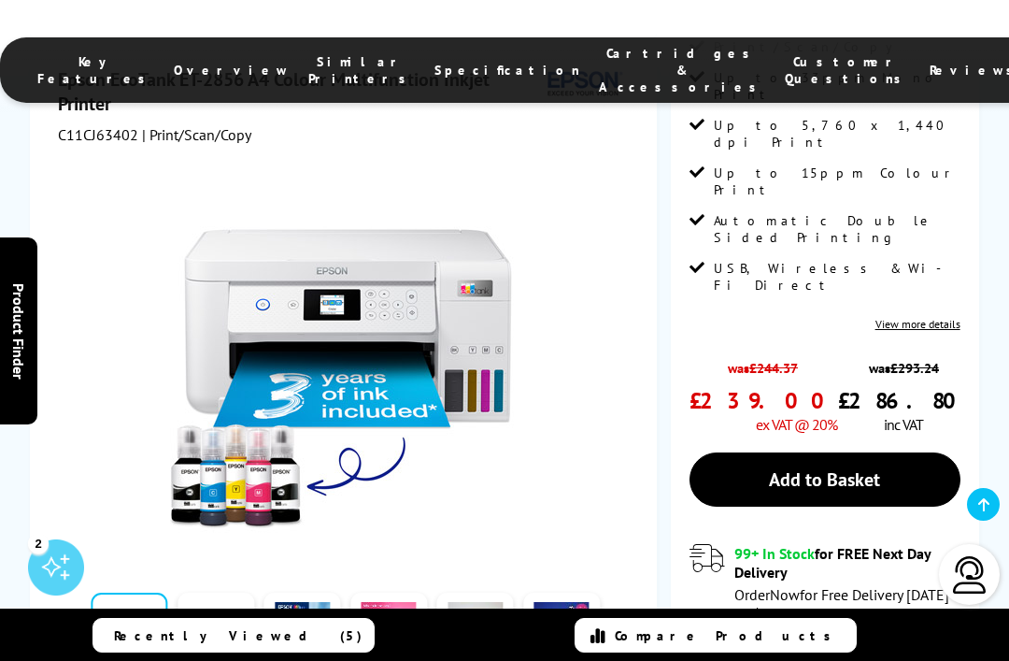
click at [564, 195] on div at bounding box center [345, 364] width 467 height 366
click at [564, 194] on div at bounding box center [345, 364] width 467 height 366
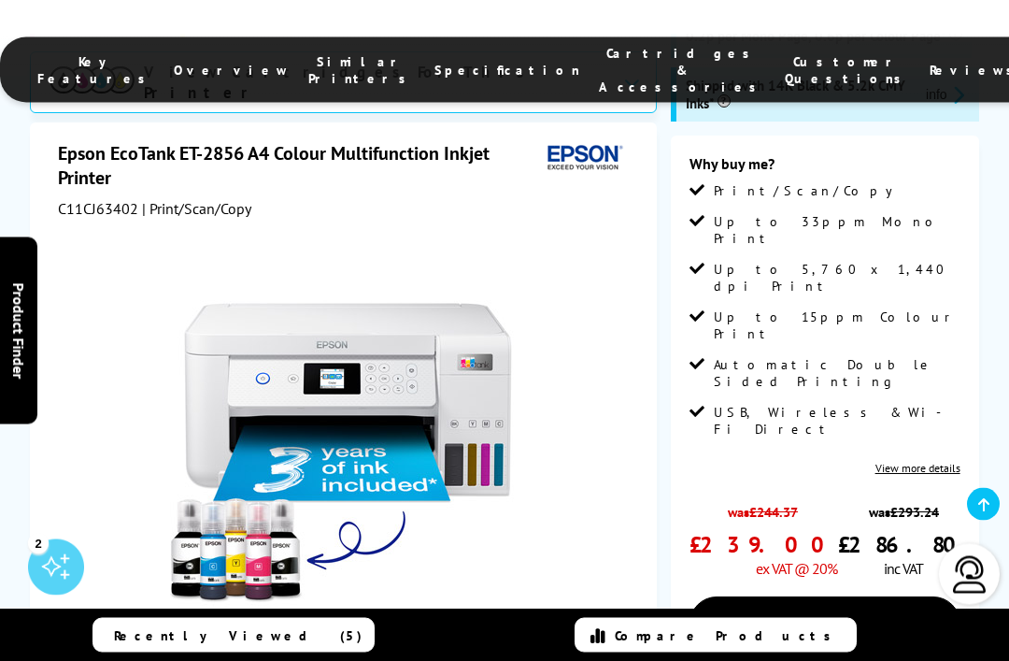
scroll to position [376, 0]
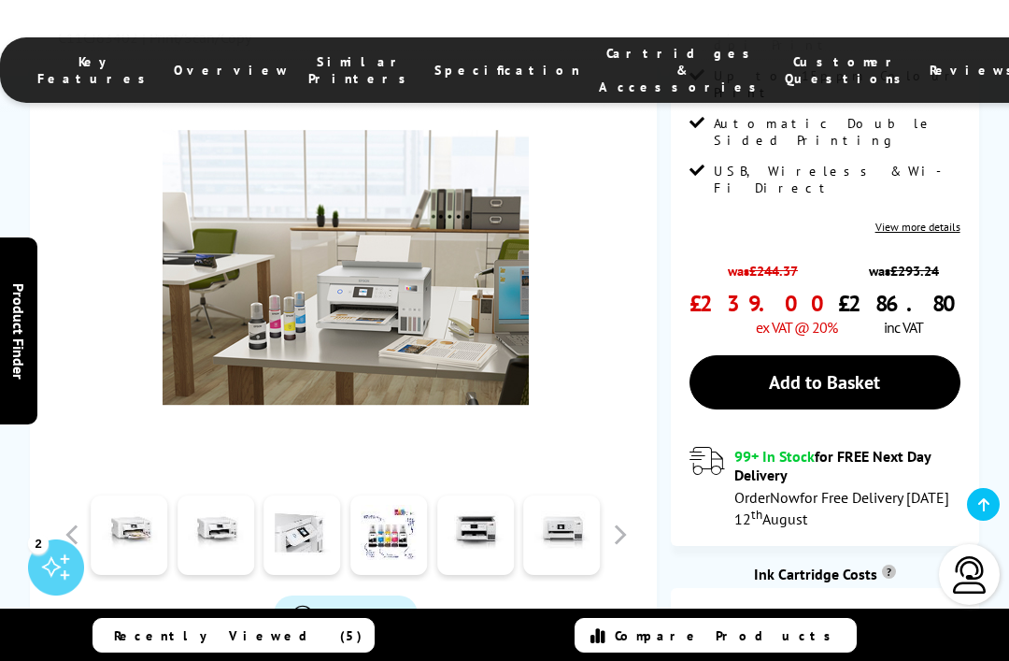
scroll to position [621, 0]
